Goal: Information Seeking & Learning: Learn about a topic

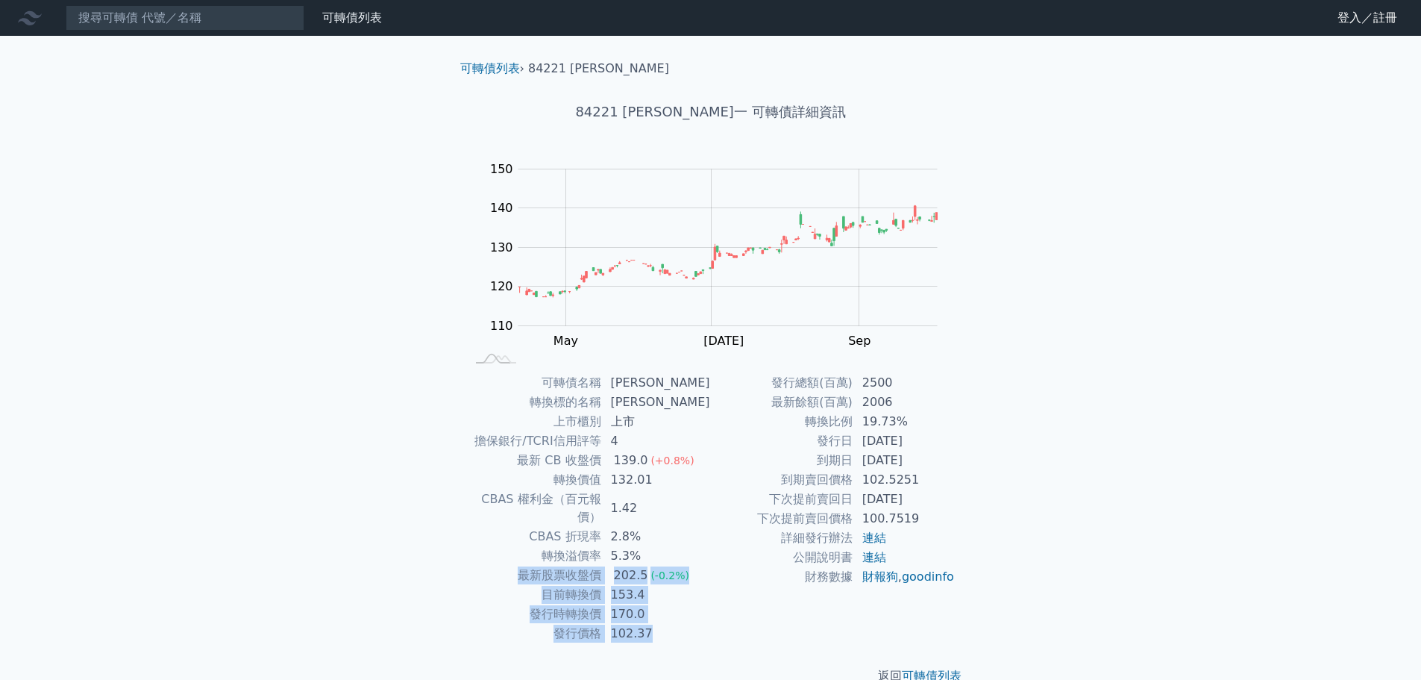
drag, startPoint x: 664, startPoint y: 610, endPoint x: 695, endPoint y: 607, distance: 30.7
click at [683, 541] on tbody "可轉債名稱 [PERSON_NAME] 轉換標的名稱 可寧衛 上市櫃別 上市 擔保銀行/TCRI信用評等 4 最新 CB 收盤價 139.0 (+0.8%) …" at bounding box center [588, 508] width 245 height 270
click at [695, 624] on td "102.37" at bounding box center [656, 633] width 109 height 19
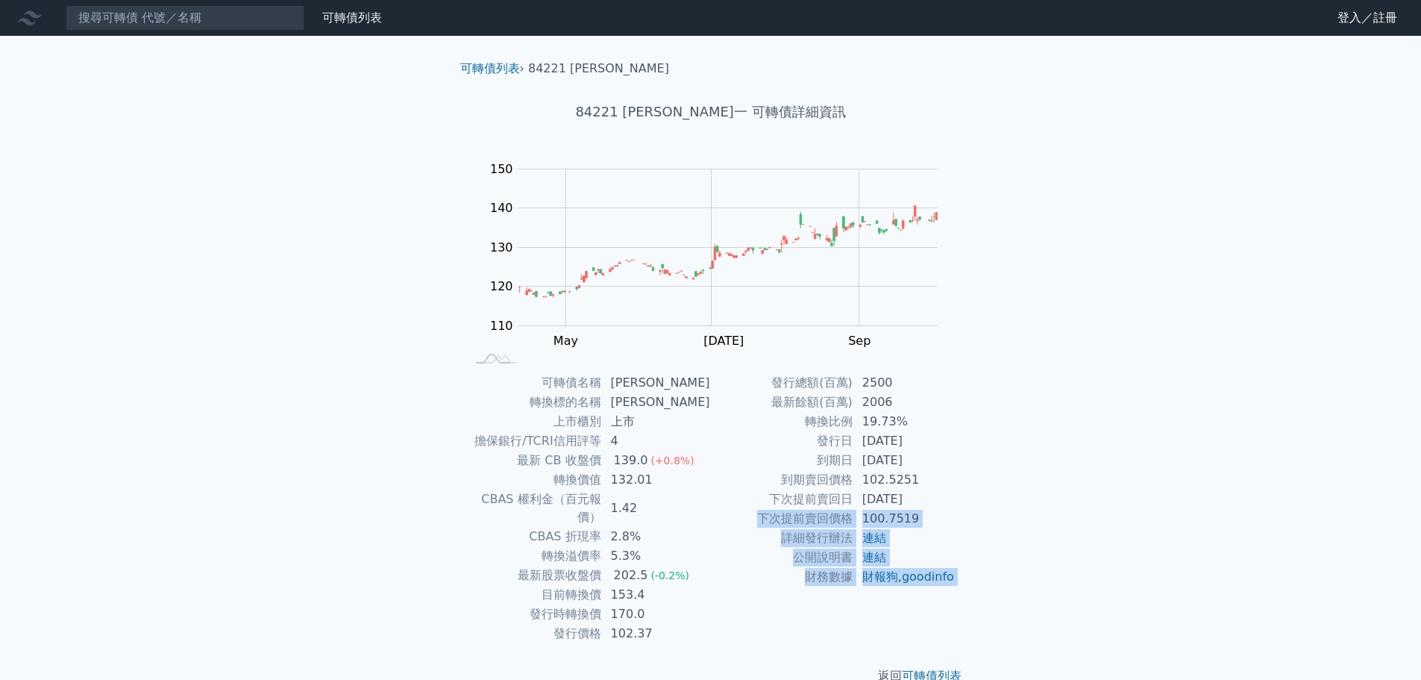
drag, startPoint x: 692, startPoint y: 642, endPoint x: 727, endPoint y: 516, distance: 131.1
click at [727, 516] on div "可轉債列表 › 84221 [PERSON_NAME] 84221 可寧衛一 可轉債詳細資訊 Zoom Out 115 105 110 115 120 160…" at bounding box center [710, 372] width 525 height 673
click at [727, 586] on td "財務數據" at bounding box center [782, 576] width 143 height 19
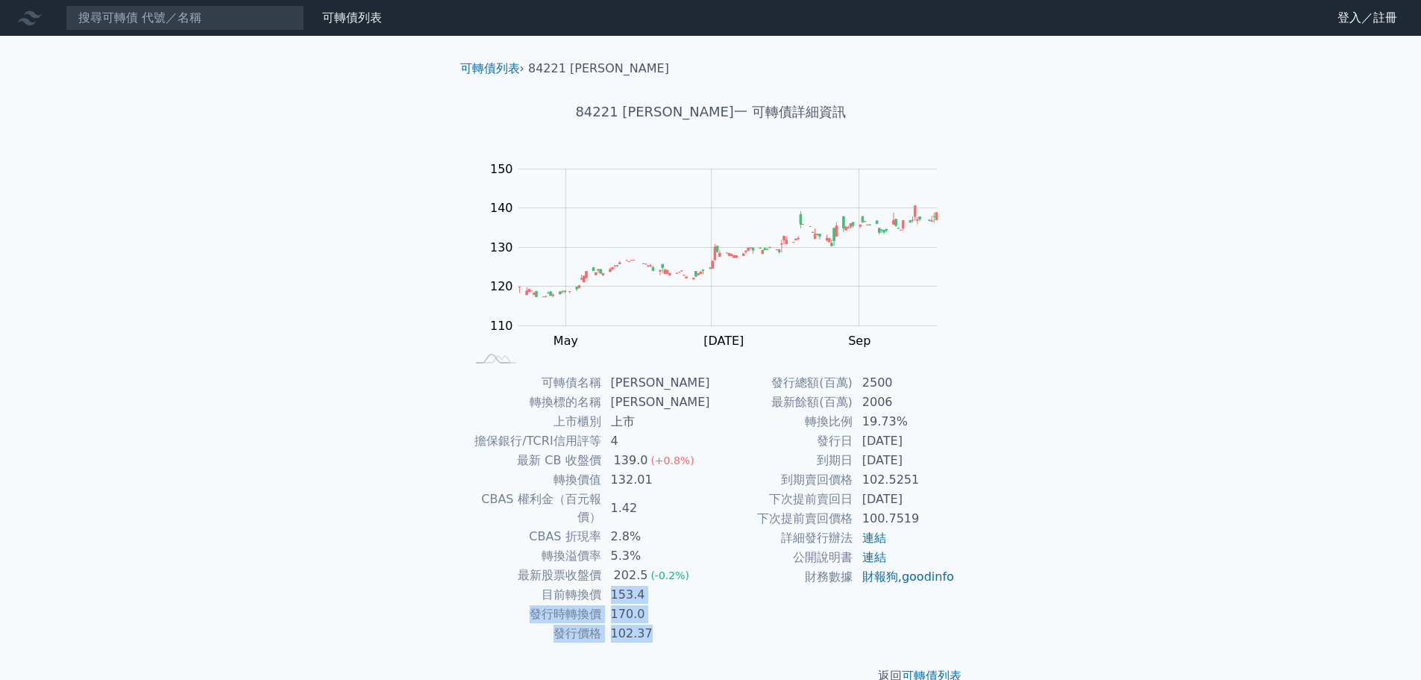
drag, startPoint x: 665, startPoint y: 602, endPoint x: 619, endPoint y: 578, distance: 51.4
click at [619, 578] on tbody "可轉債名稱 [PERSON_NAME] 轉換標的名稱 可寧衛 上市櫃別 上市 擔保銀行/TCRI信用評等 4 最新 CB 收盤價 139.0 (+0.8%) …" at bounding box center [588, 508] width 245 height 270
click at [721, 622] on div "發行總額(百萬) 2500 最新餘額(百萬) 2006 轉換比例 19.73% 發行日 [DATE] 到期日 [DATE] 到期賣回價格 102.5251 下…" at bounding box center [833, 508] width 245 height 270
drag, startPoint x: 695, startPoint y: 619, endPoint x: 563, endPoint y: 577, distance: 137.8
click at [564, 577] on tbody "可轉債名稱 [PERSON_NAME] 轉換標的名稱 可寧衛 上市櫃別 上市 擔保銀行/TCRI信用評等 4 最新 CB 收盤價 139.0 (+0.8%) …" at bounding box center [588, 508] width 245 height 270
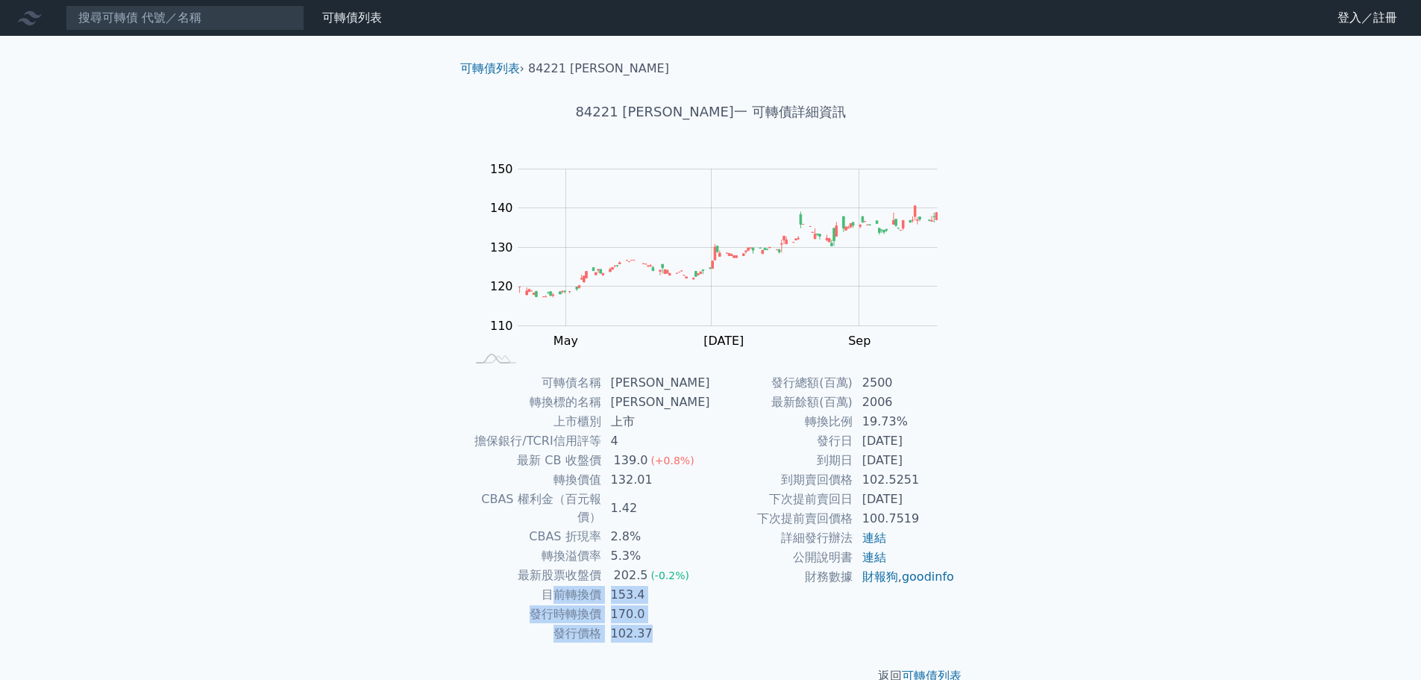
click at [703, 605] on td "170.0" at bounding box center [656, 613] width 109 height 19
drag, startPoint x: 704, startPoint y: 614, endPoint x: 561, endPoint y: 574, distance: 147.9
click at [560, 574] on tbody "可轉債名稱 [PERSON_NAME] 轉換標的名稱 可寧衛 上市櫃別 上市 擔保銀行/TCRI信用評等 4 最新 CB 收盤價 139.0 (+0.8%) …" at bounding box center [588, 508] width 245 height 270
click at [693, 604] on td "170.0" at bounding box center [656, 613] width 109 height 19
drag, startPoint x: 687, startPoint y: 614, endPoint x: 670, endPoint y: 607, distance: 18.4
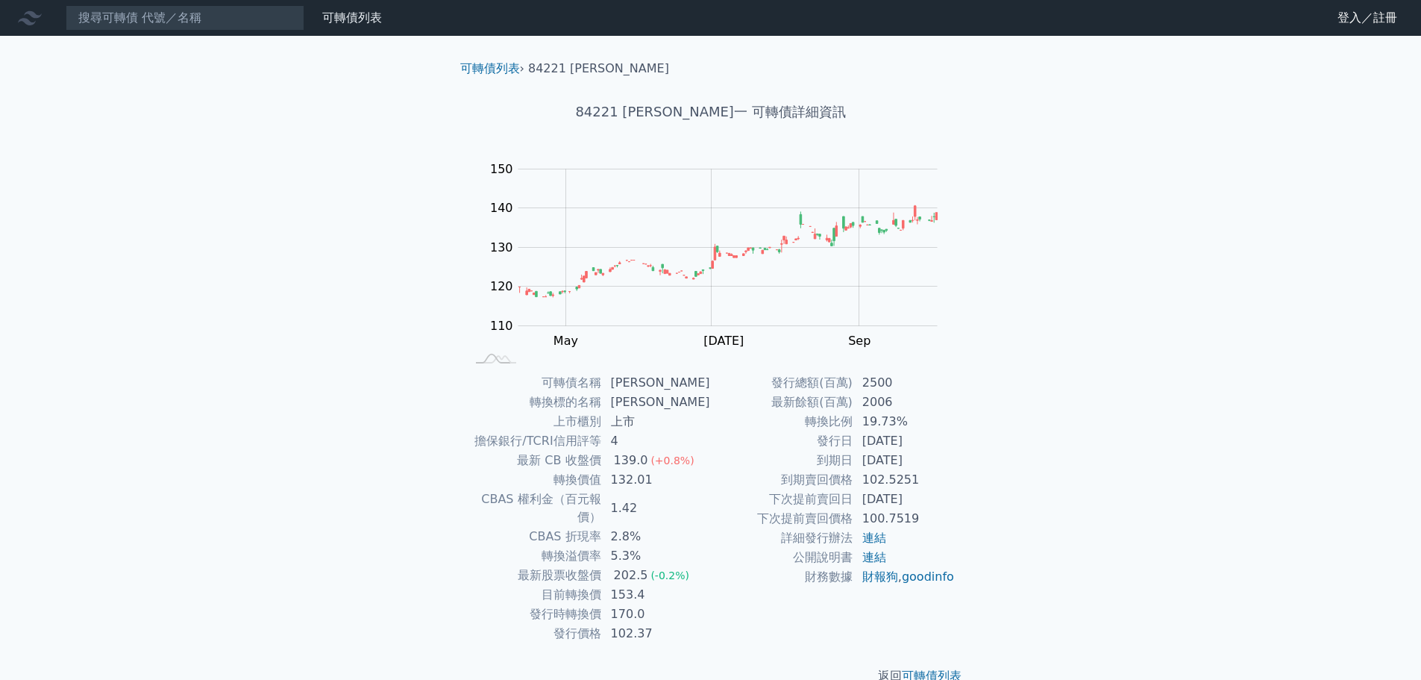
click at [670, 624] on td "102.37" at bounding box center [656, 633] width 109 height 19
click at [161, 13] on input at bounding box center [185, 17] width 239 height 25
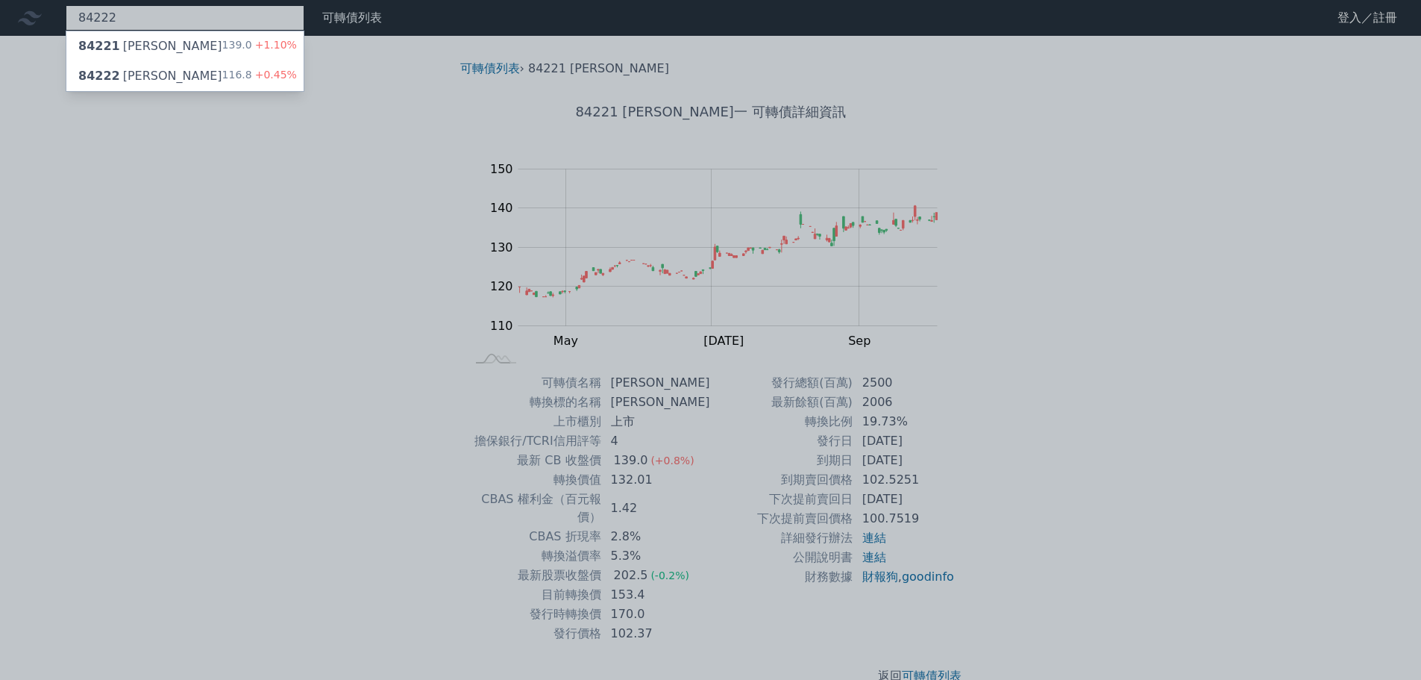
type input "84222"
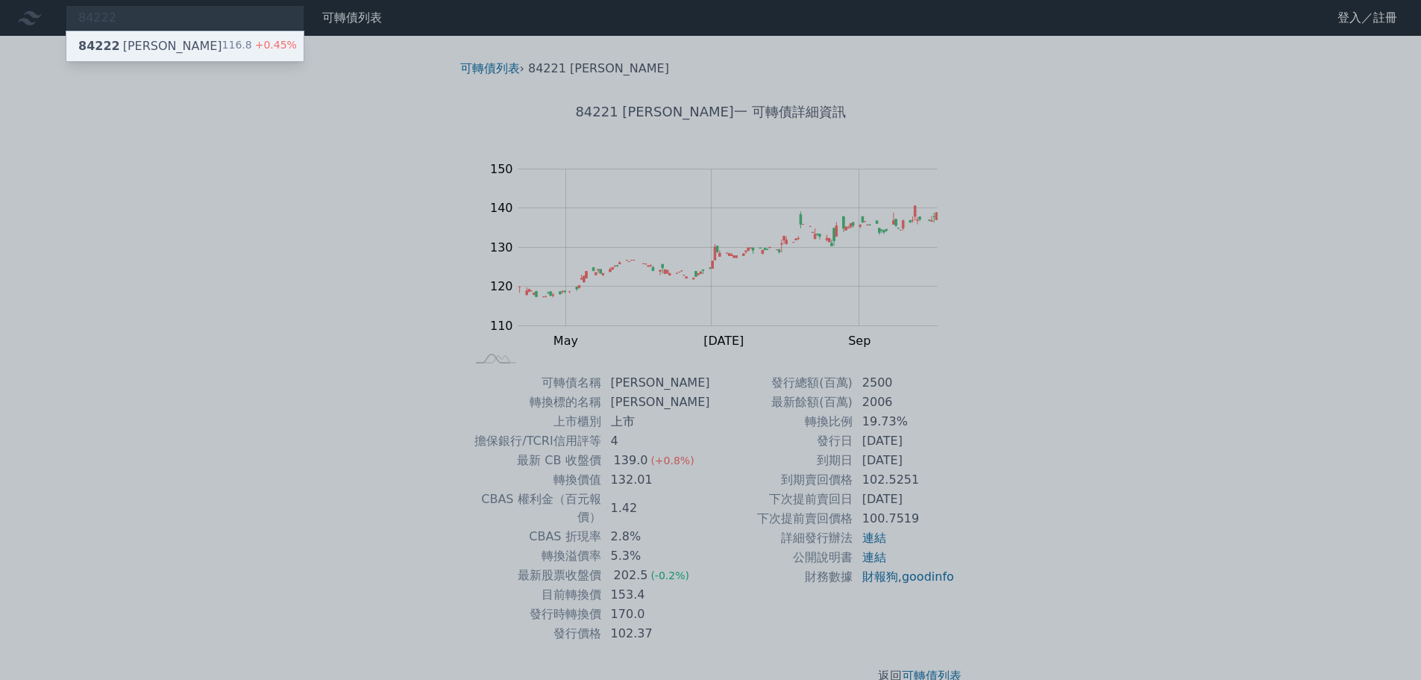
click at [126, 55] on div "84222 [PERSON_NAME] 116.8 +0.45%" at bounding box center [184, 46] width 237 height 30
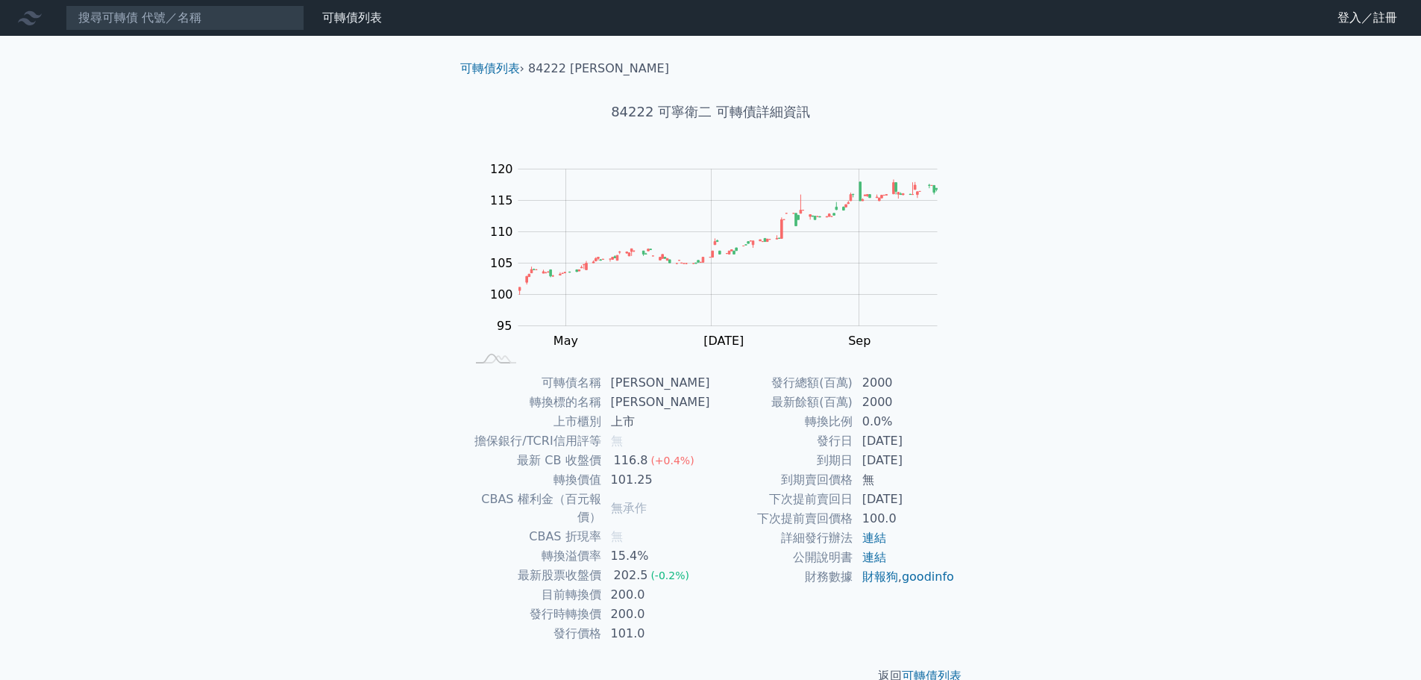
drag, startPoint x: 831, startPoint y: 445, endPoint x: 949, endPoint y: 462, distance: 119.0
click at [947, 461] on tbody "發行總額(百萬) 2000 最新餘額(百萬) 2000 轉換比例 0.0% 發行日 [DATE] 到期日 [DATE] 到期賣回價格 無 下次提前賣回日 [D…" at bounding box center [833, 479] width 245 height 213
click at [949, 462] on td "[DATE]" at bounding box center [905, 460] width 102 height 19
drag, startPoint x: 949, startPoint y: 465, endPoint x: 958, endPoint y: 412, distance: 53.7
click at [958, 412] on div "可轉債名稱 可寧衛二 轉換標的名稱 可寧衛 上市櫃別 上市 擔保銀行/TCRI信用評等 無 最新 CB 收盤價 116.8 (+0.4%) 轉換價值 101.…" at bounding box center [710, 508] width 525 height 270
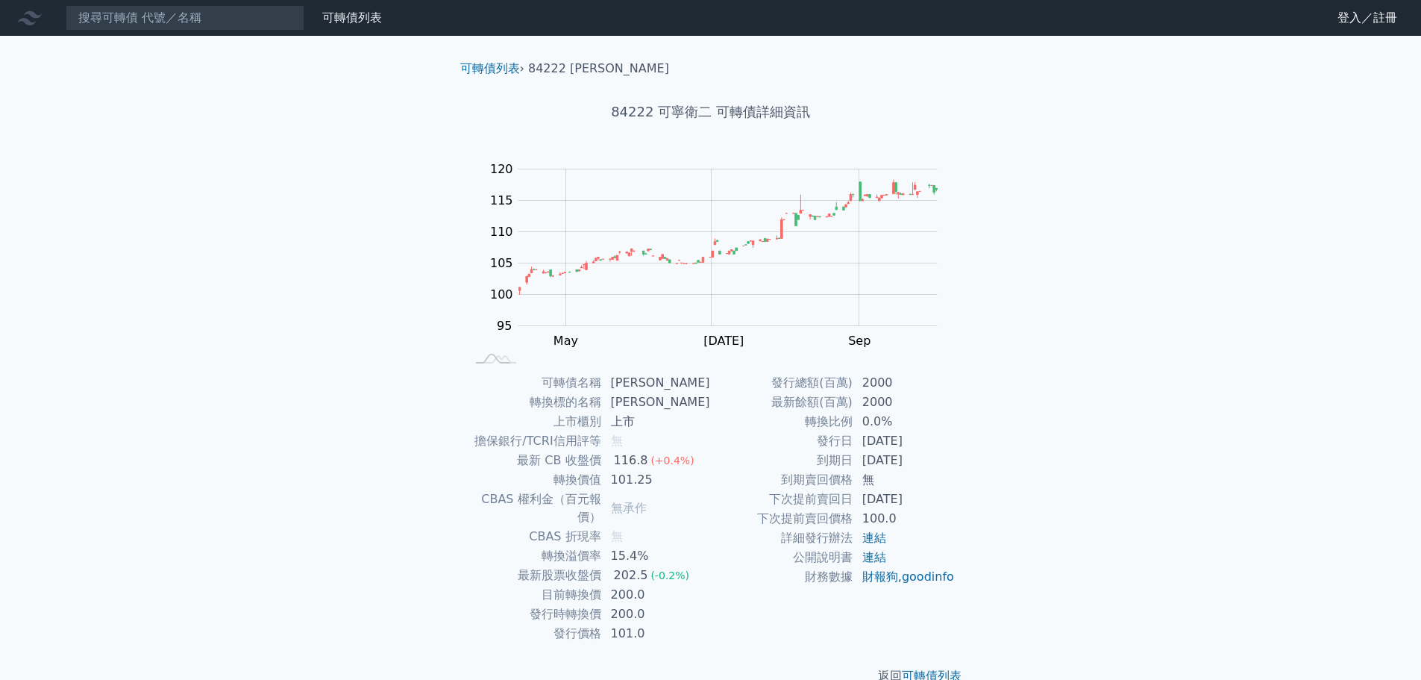
click at [958, 411] on div "可轉債名稱 可寧衛二 轉換標的名稱 可寧衛 上市櫃別 上市 擔保銀行/TCRI信用評等 無 最新 CB 收盤價 116.8 (+0.4%) 轉換價值 101.…" at bounding box center [710, 508] width 525 height 270
drag, startPoint x: 894, startPoint y: 414, endPoint x: 940, endPoint y: 505, distance: 102.1
click at [939, 504] on tbody "發行總額(百萬) 2000 最新餘額(百萬) 2000 轉換比例 0.0% 發行日 [DATE] 到期日 [DATE] 到期賣回價格 無 下次提前賣回日 [D…" at bounding box center [833, 479] width 245 height 213
click at [940, 505] on td "[DATE]" at bounding box center [905, 498] width 102 height 19
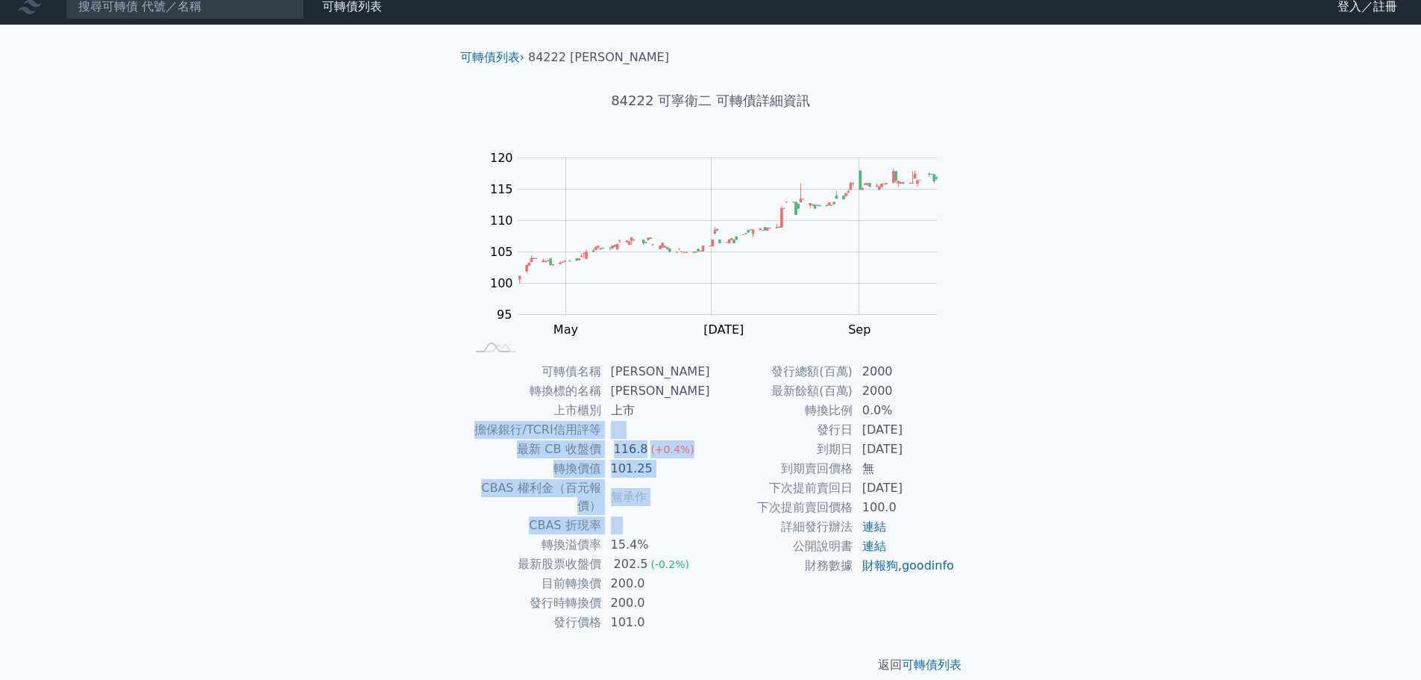
drag, startPoint x: 690, startPoint y: 516, endPoint x: 708, endPoint y: 403, distance: 114.8
click at [708, 403] on tbody "可轉債名稱 可寧衛二 轉換標的名稱 可寧衛 上市櫃別 上市 擔保銀行/TCRI信用評等 無 最新 CB 收盤價 116.8 (+0.4%) 轉換價值 101.…" at bounding box center [588, 497] width 245 height 270
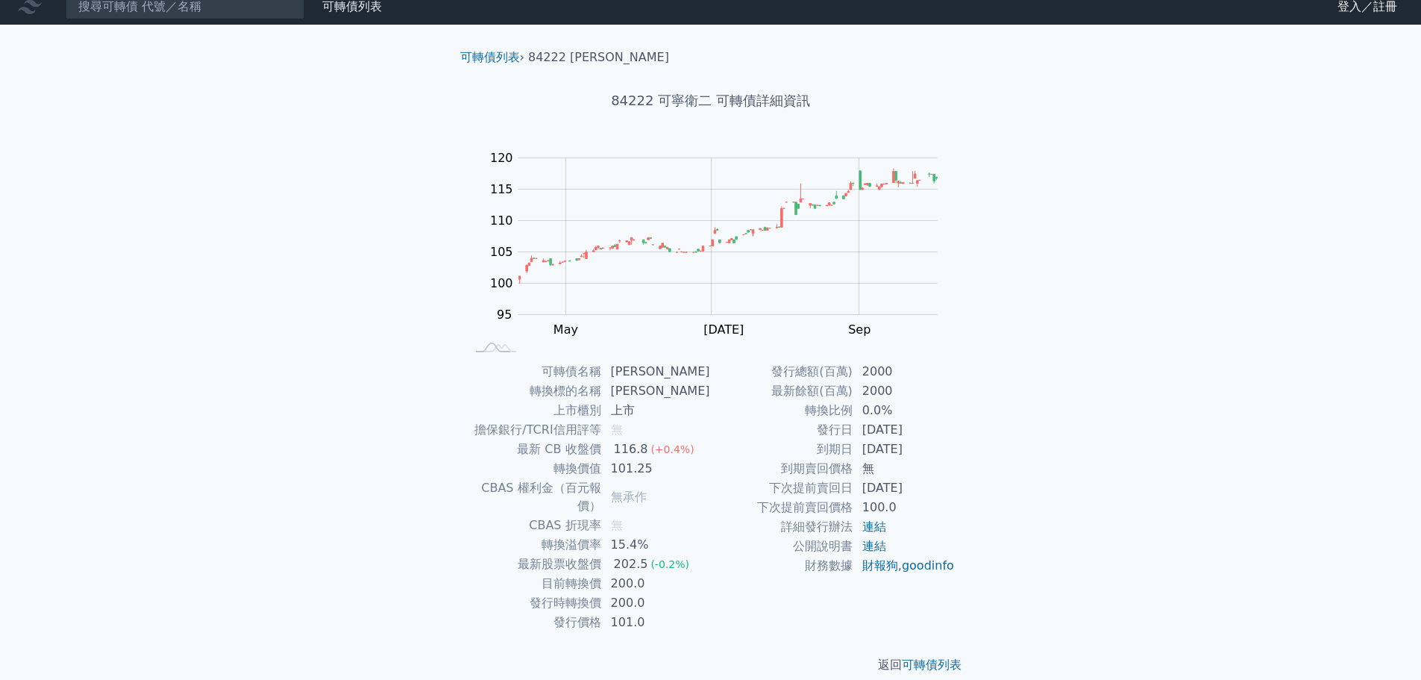
click at [721, 466] on td "到期賣回價格" at bounding box center [782, 468] width 143 height 19
